Goal: Task Accomplishment & Management: Use online tool/utility

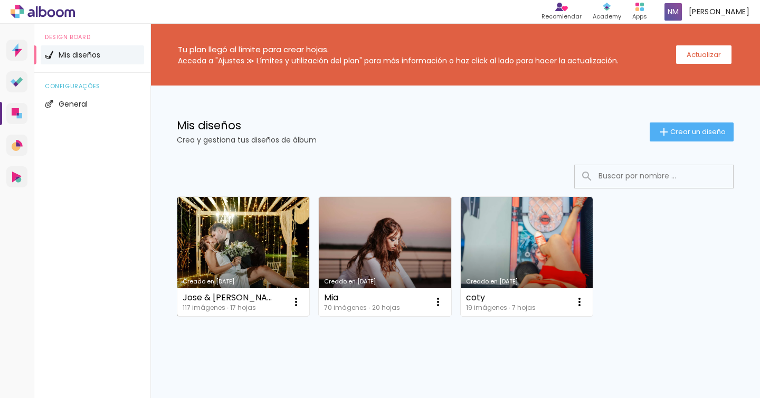
click at [265, 242] on link "Creado en [DATE]" at bounding box center [243, 256] width 132 height 119
